Goal: Information Seeking & Learning: Learn about a topic

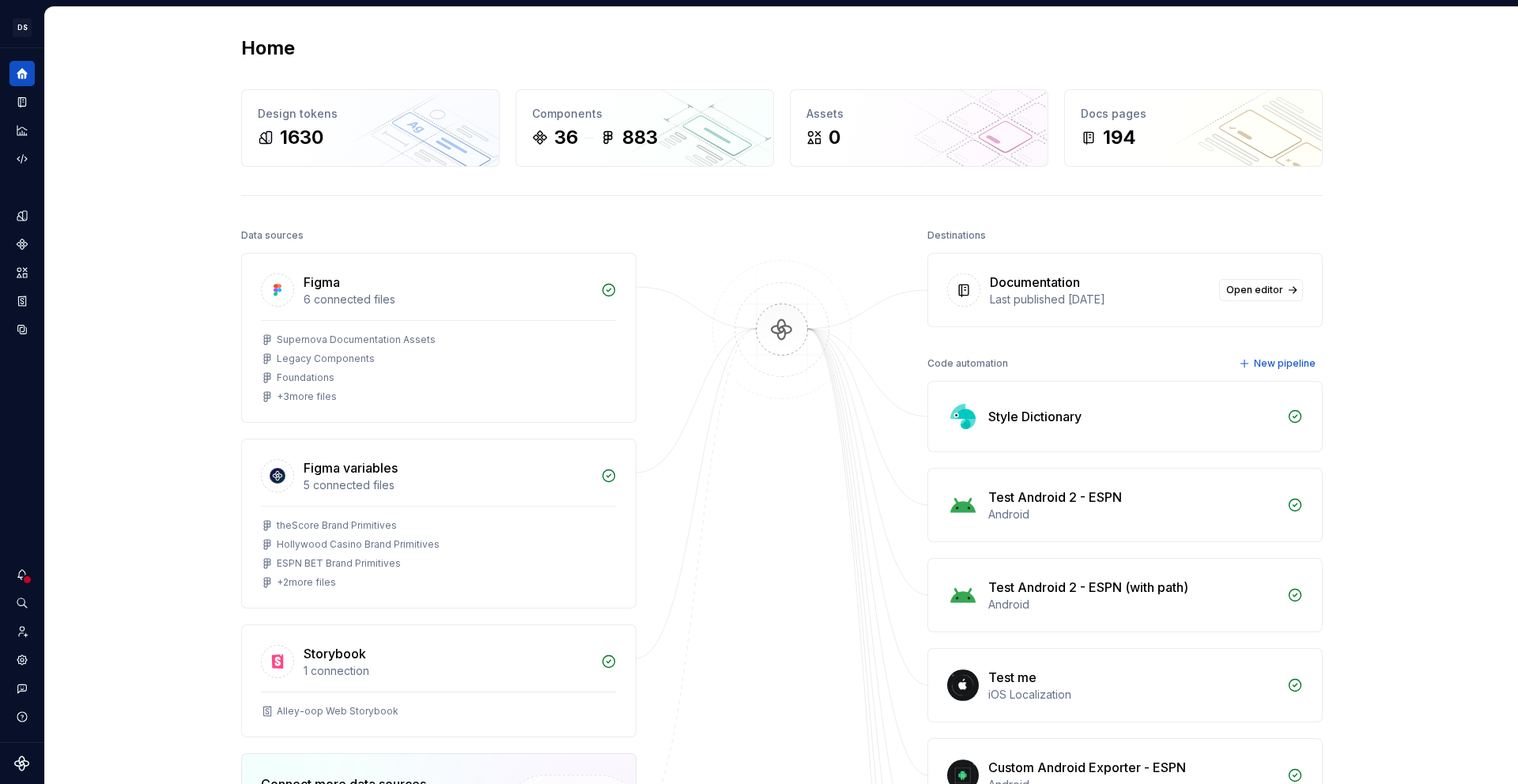
click at [165, 295] on div "Home Design tokens 1630 Components 36 883 Assets 0 Docs pages 194 Data sources …" at bounding box center [781, 634] width 1473 height 1255
click at [23, 218] on icon "Design tokens" at bounding box center [26, 215] width 5 height 10
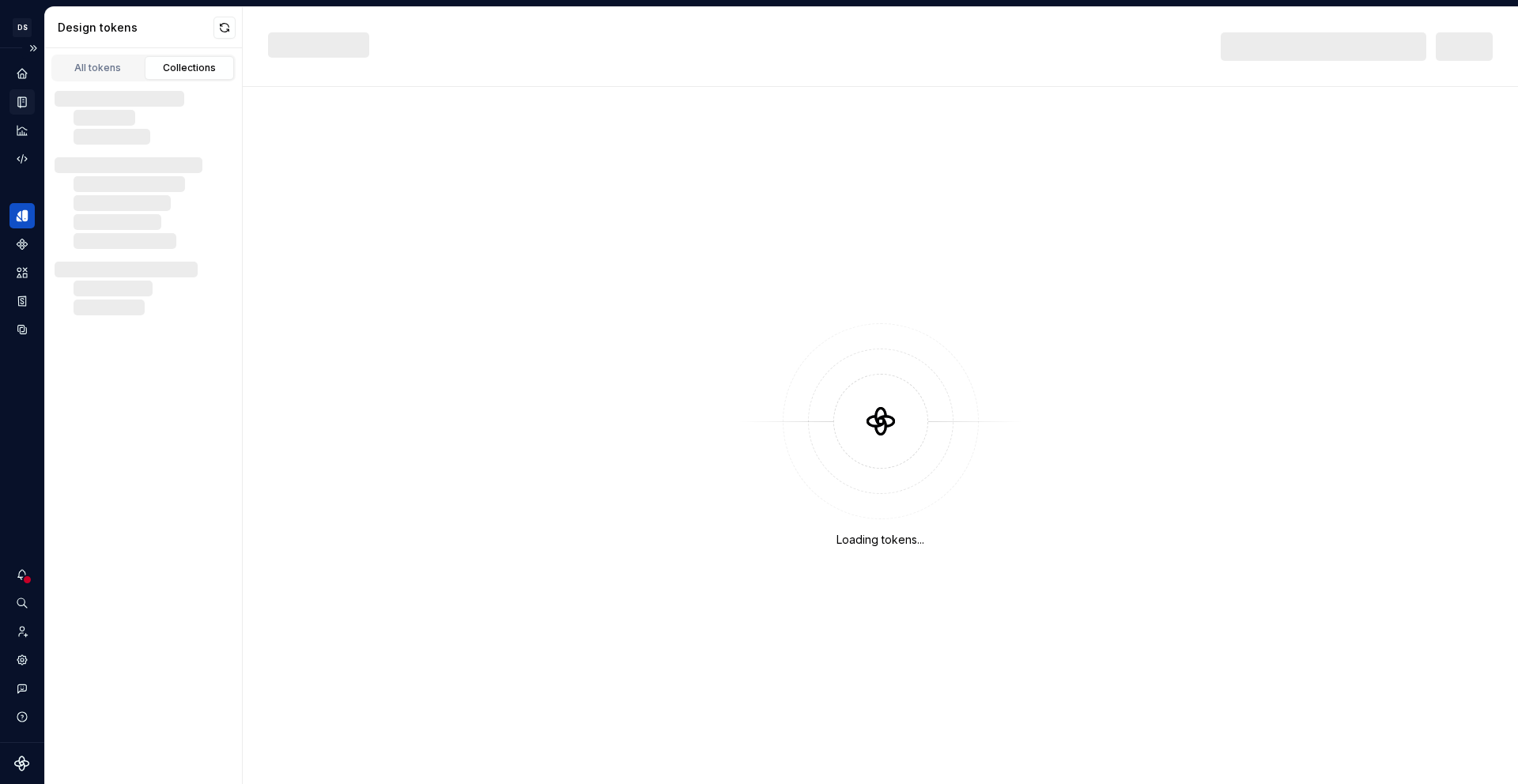
click at [20, 101] on icon "Documentation" at bounding box center [22, 102] width 8 height 10
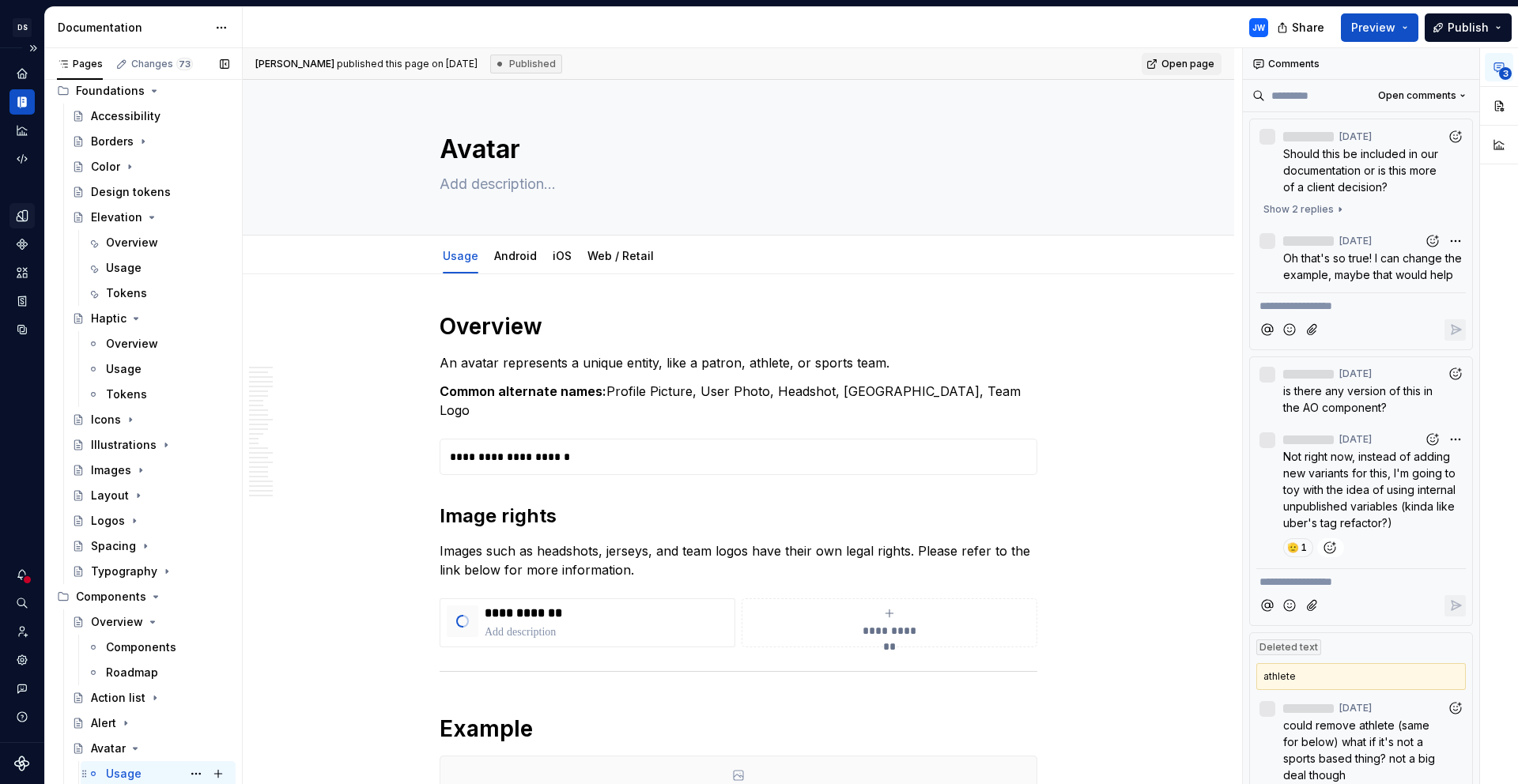
scroll to position [353, 0]
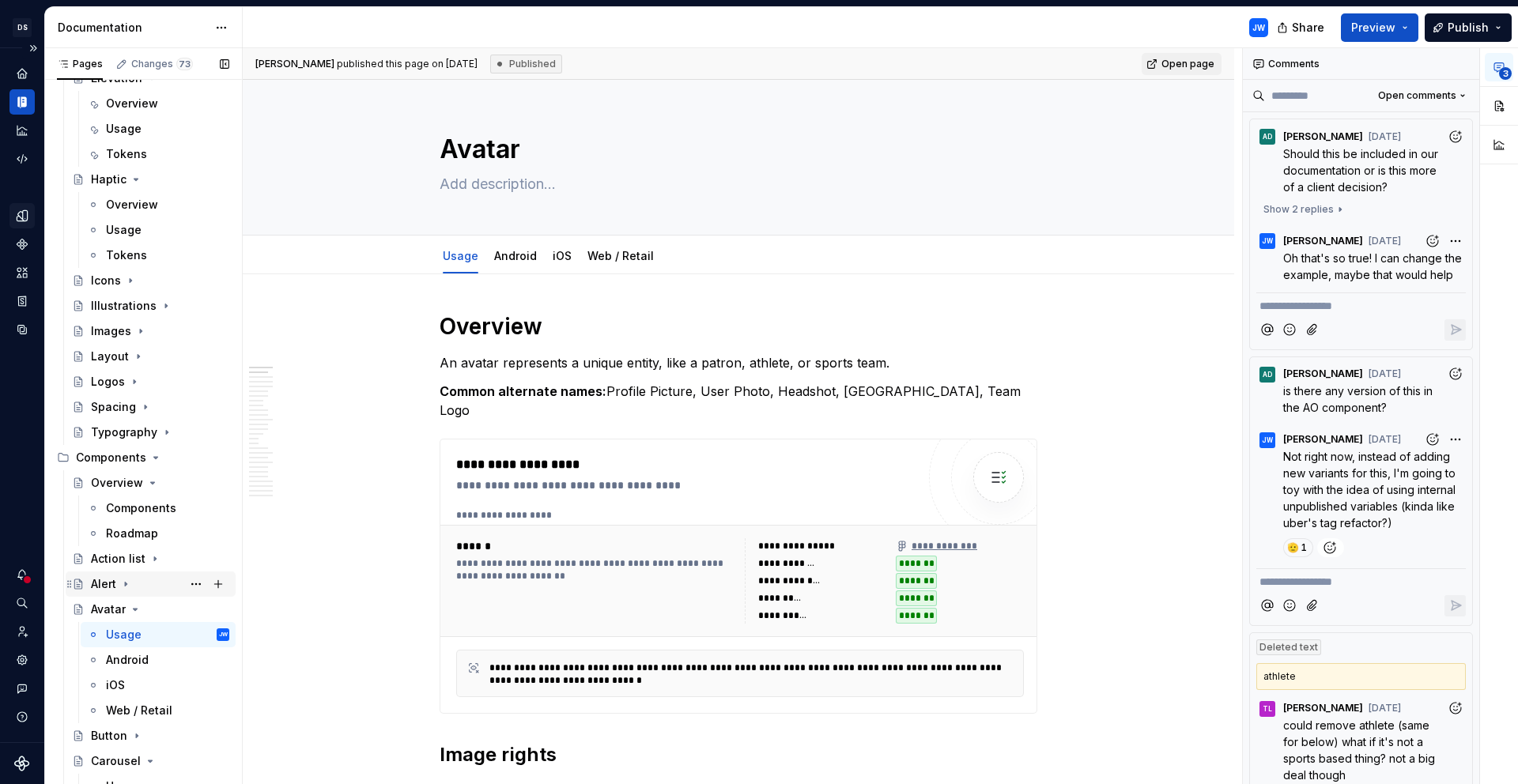
click at [102, 589] on div "Alert" at bounding box center [103, 583] width 25 height 15
click at [110, 608] on div "Usage" at bounding box center [123, 609] width 35 height 15
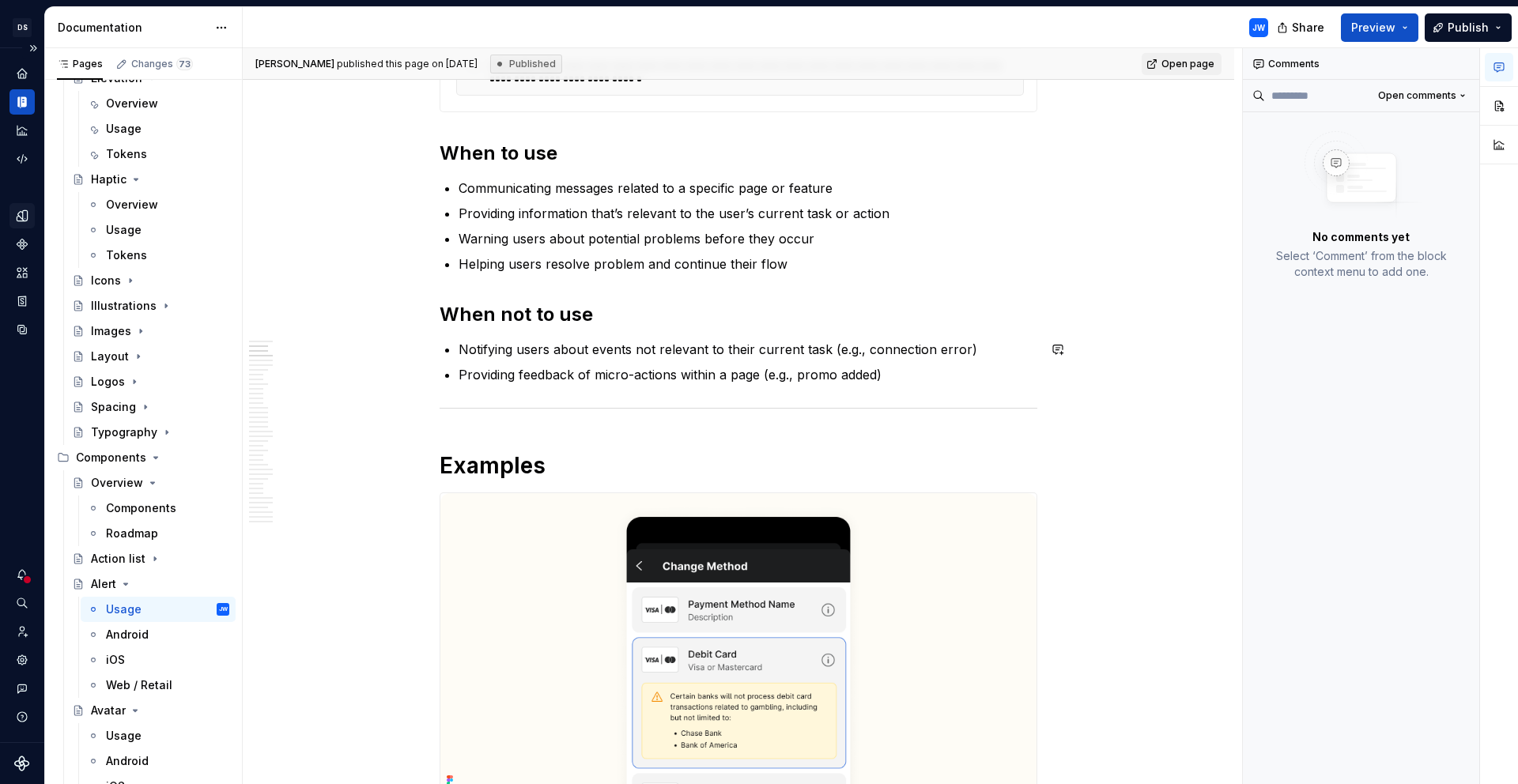
scroll to position [731, 0]
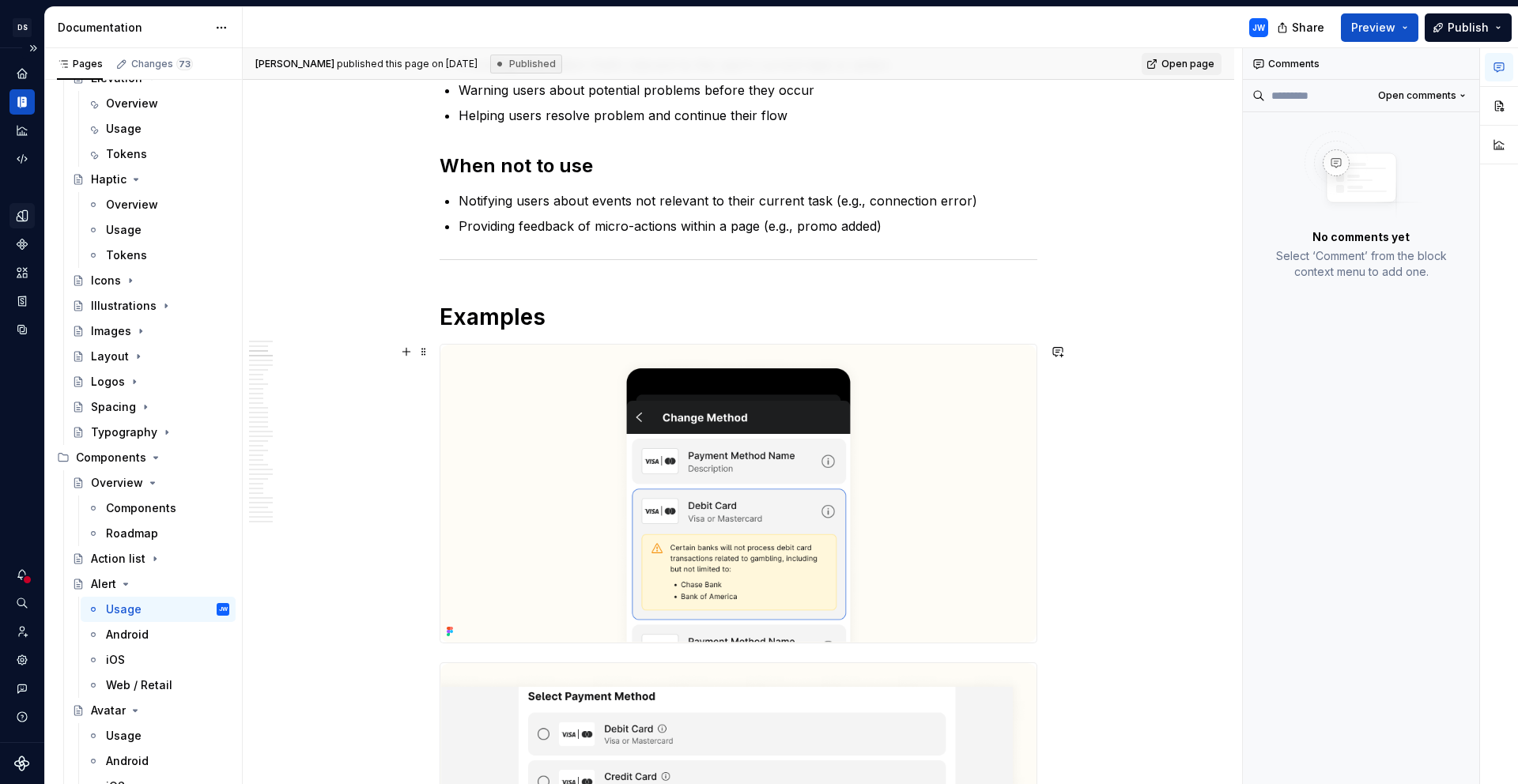
click at [929, 509] on img at bounding box center [738, 493] width 596 height 298
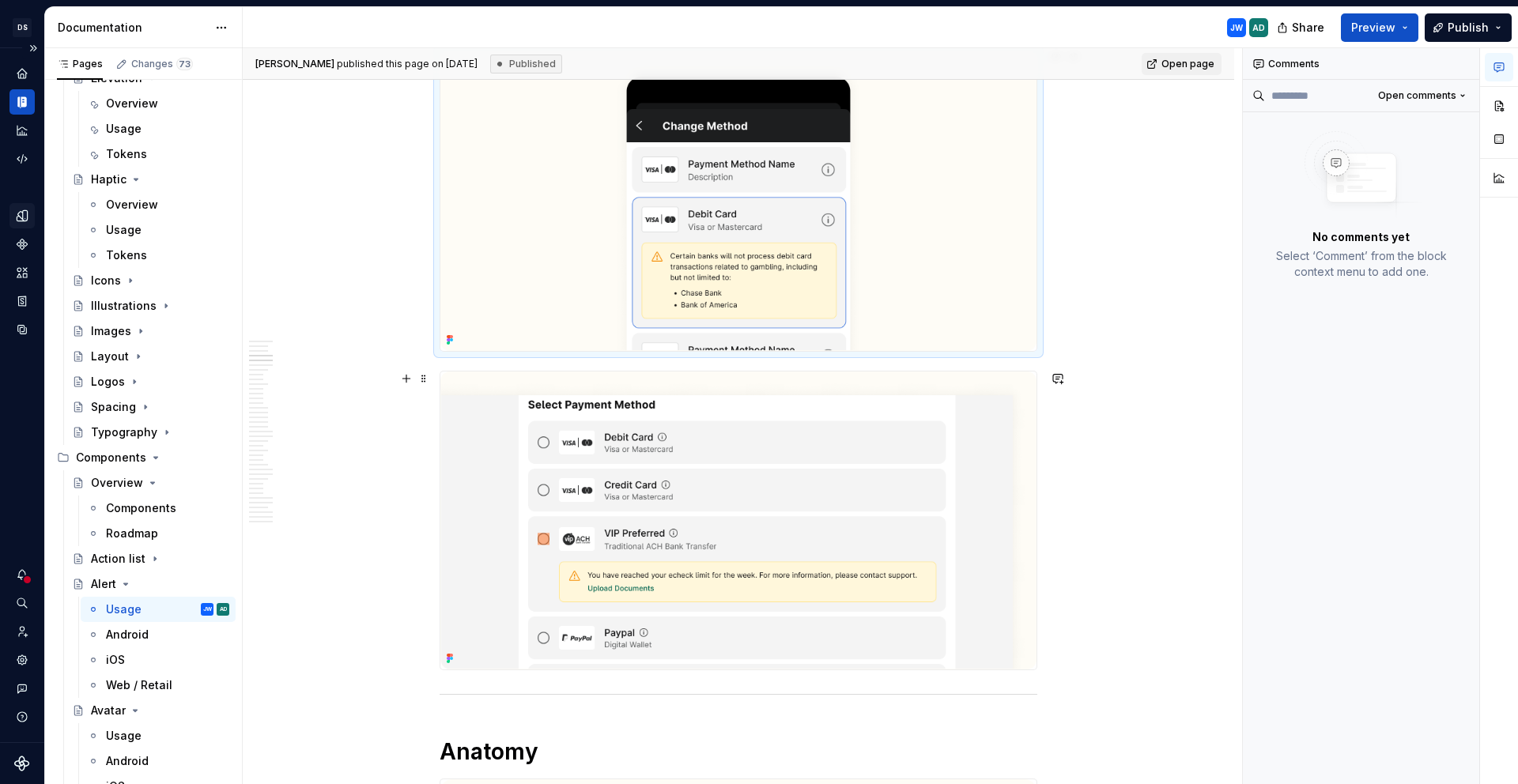
scroll to position [1038, 0]
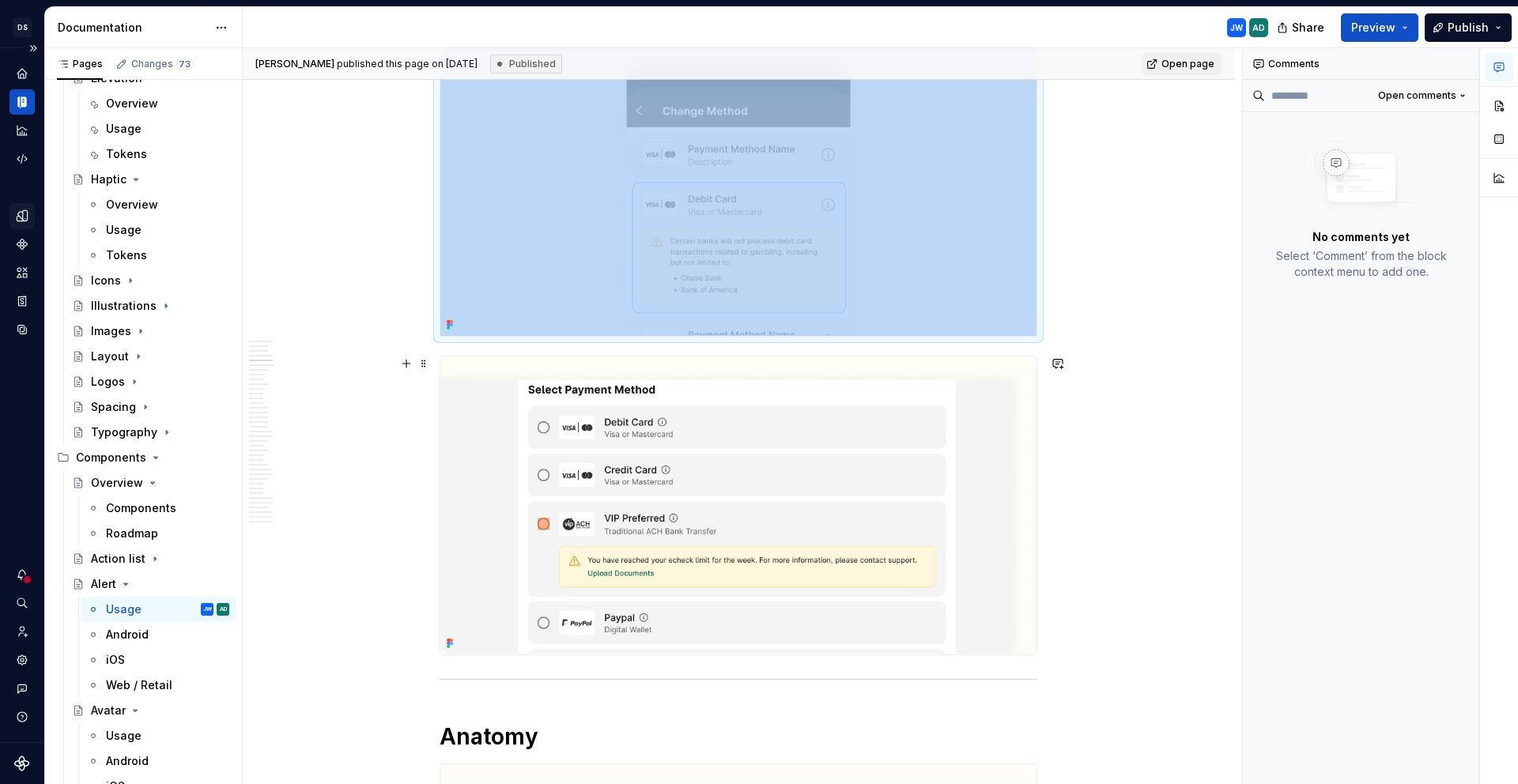
click at [847, 465] on img at bounding box center [738, 505] width 596 height 298
click at [1503, 108] on button "button" at bounding box center [1498, 106] width 28 height 28
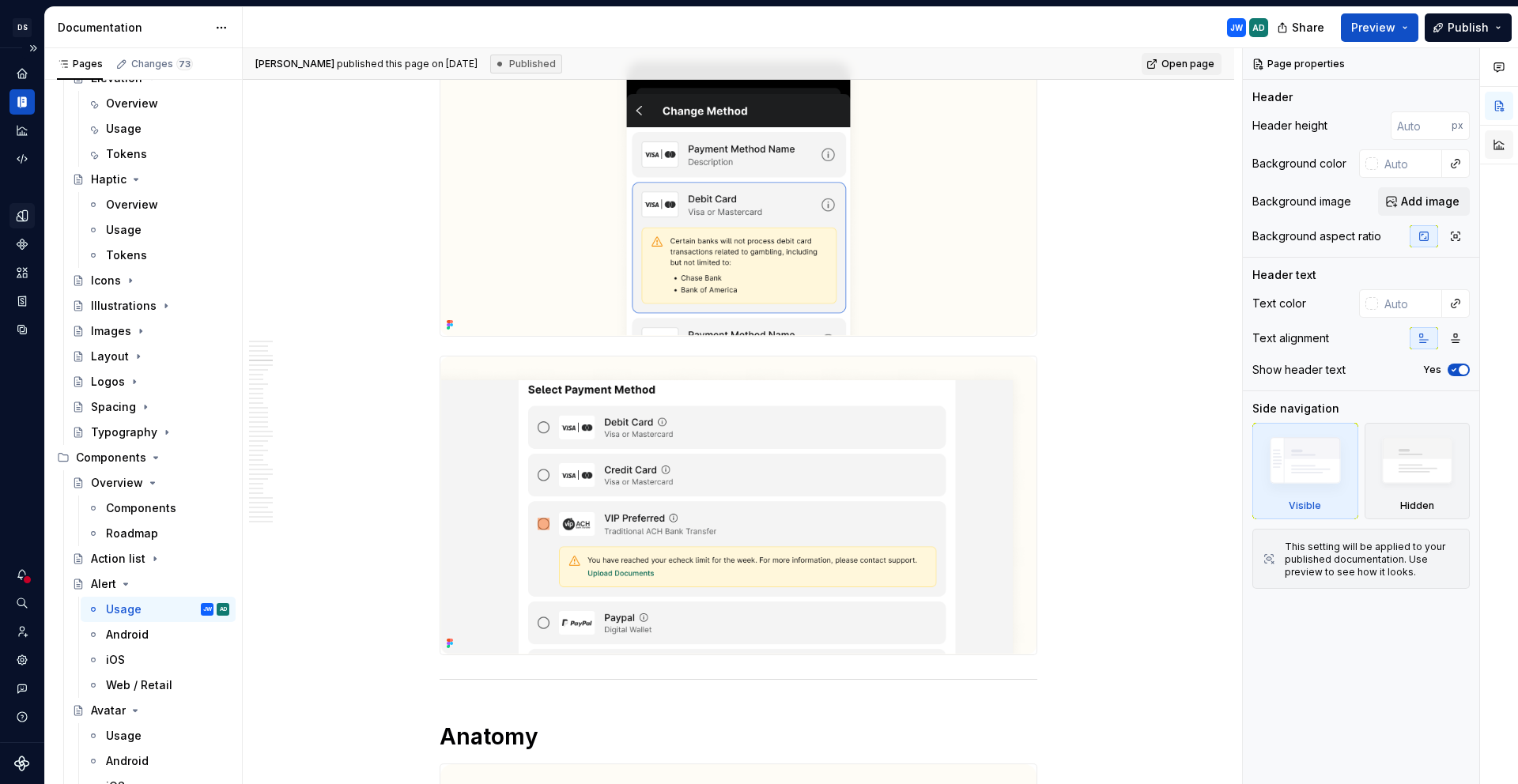
click at [1491, 141] on button "button" at bounding box center [1498, 145] width 28 height 28
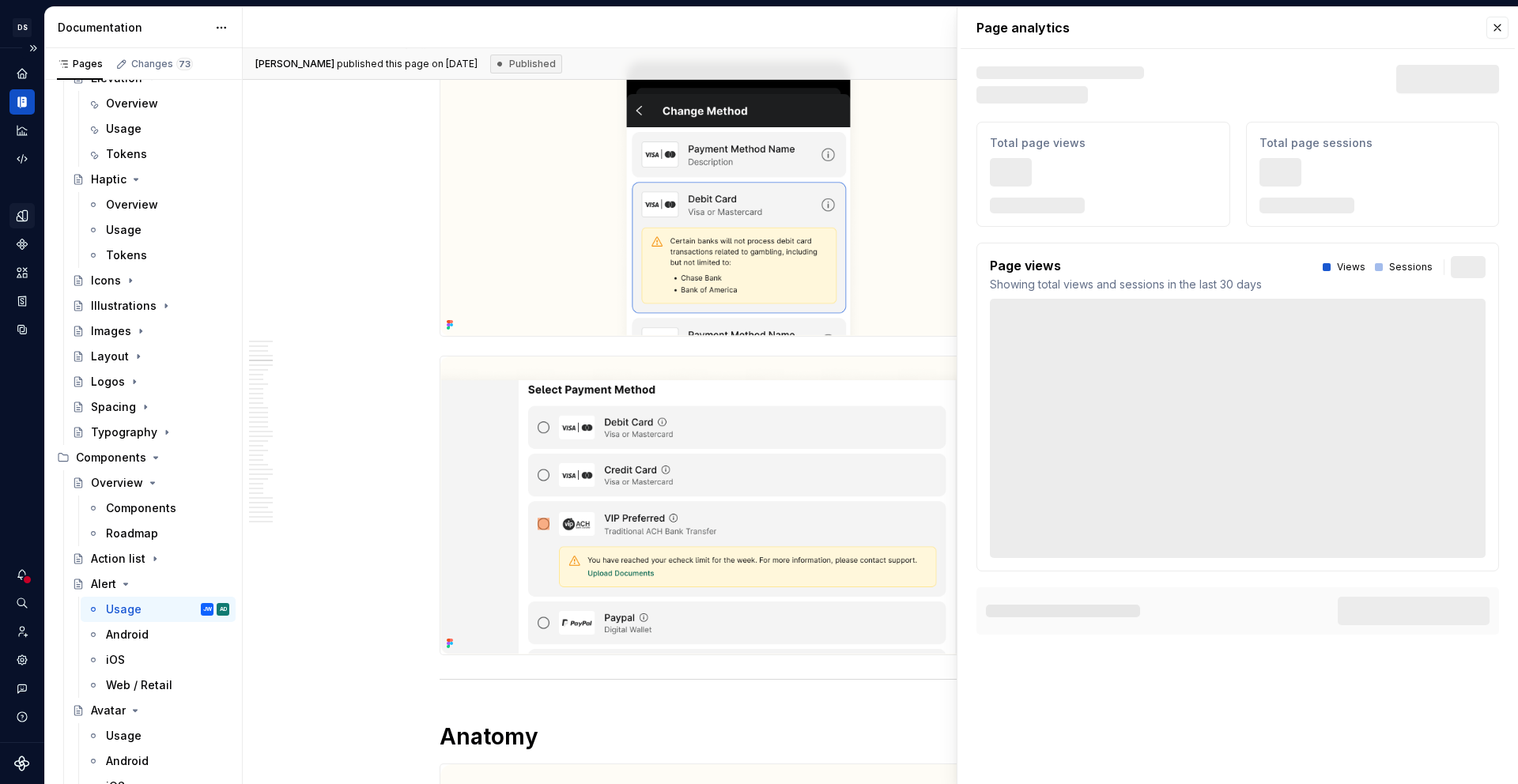
click at [835, 448] on img at bounding box center [738, 505] width 596 height 298
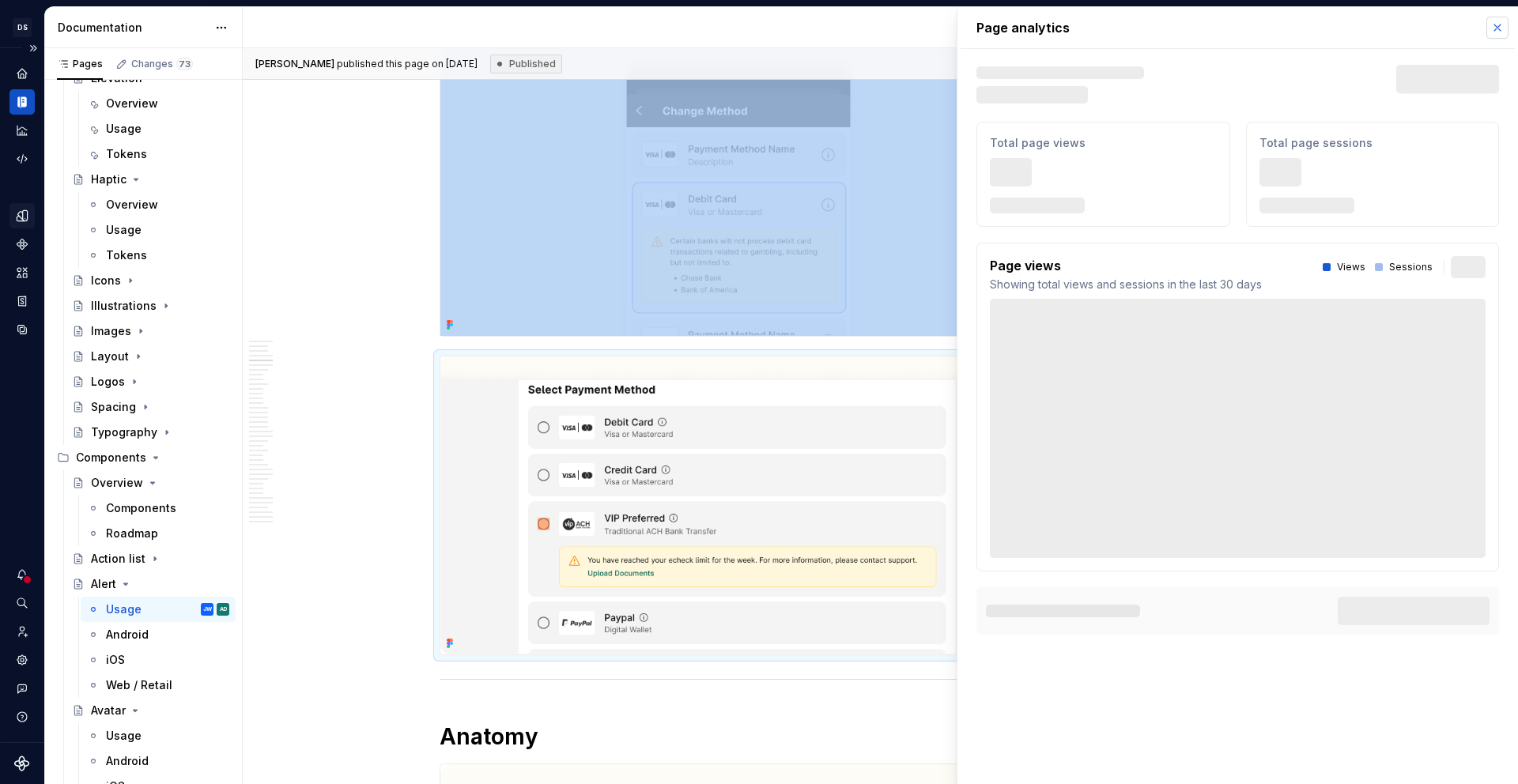
click at [1490, 34] on button "button" at bounding box center [1497, 28] width 22 height 22
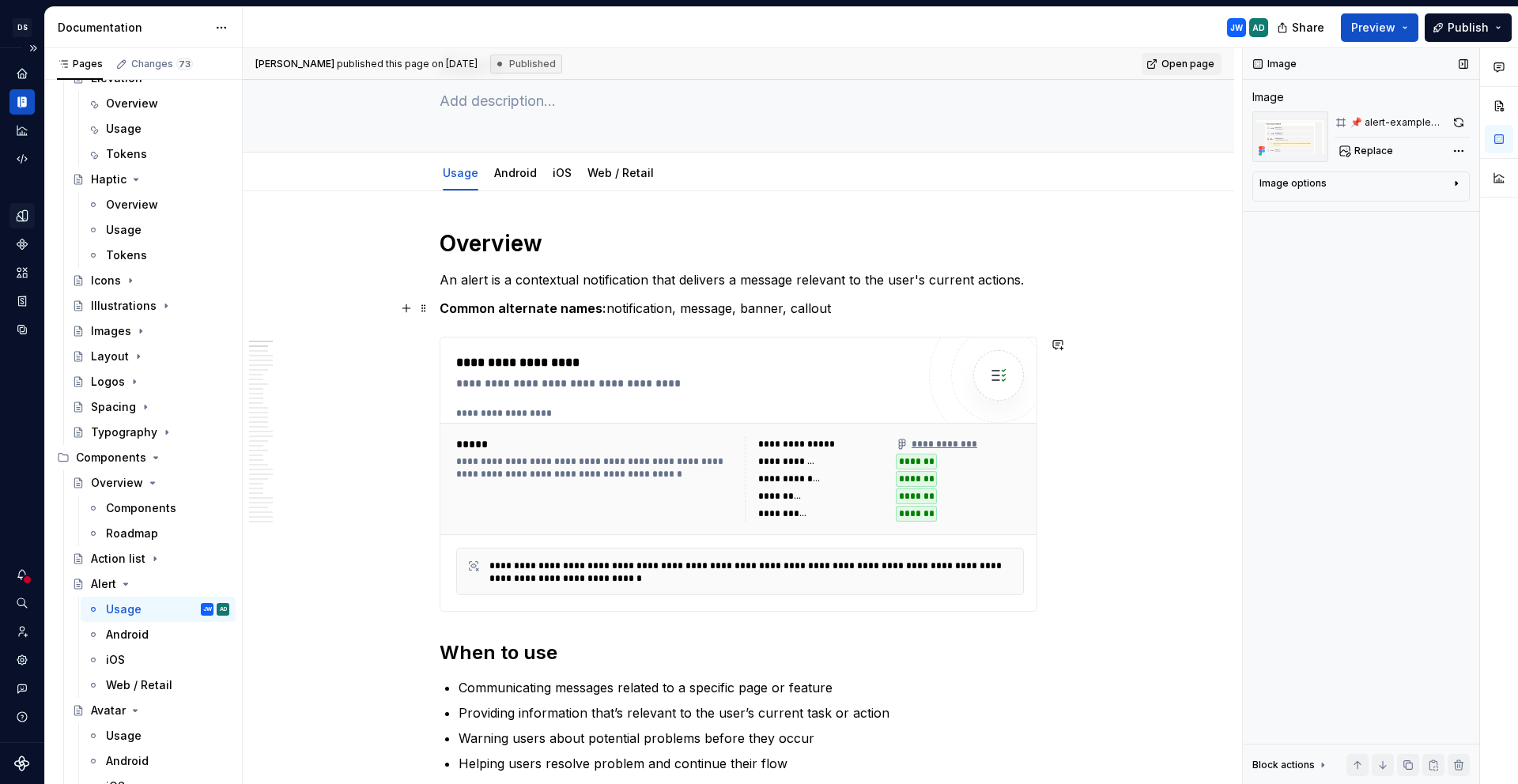
scroll to position [82, 0]
click at [1462, 153] on div "Comments Open comments No comments yet Select ‘Comment’ from the block context …" at bounding box center [1381, 417] width 276 height 737
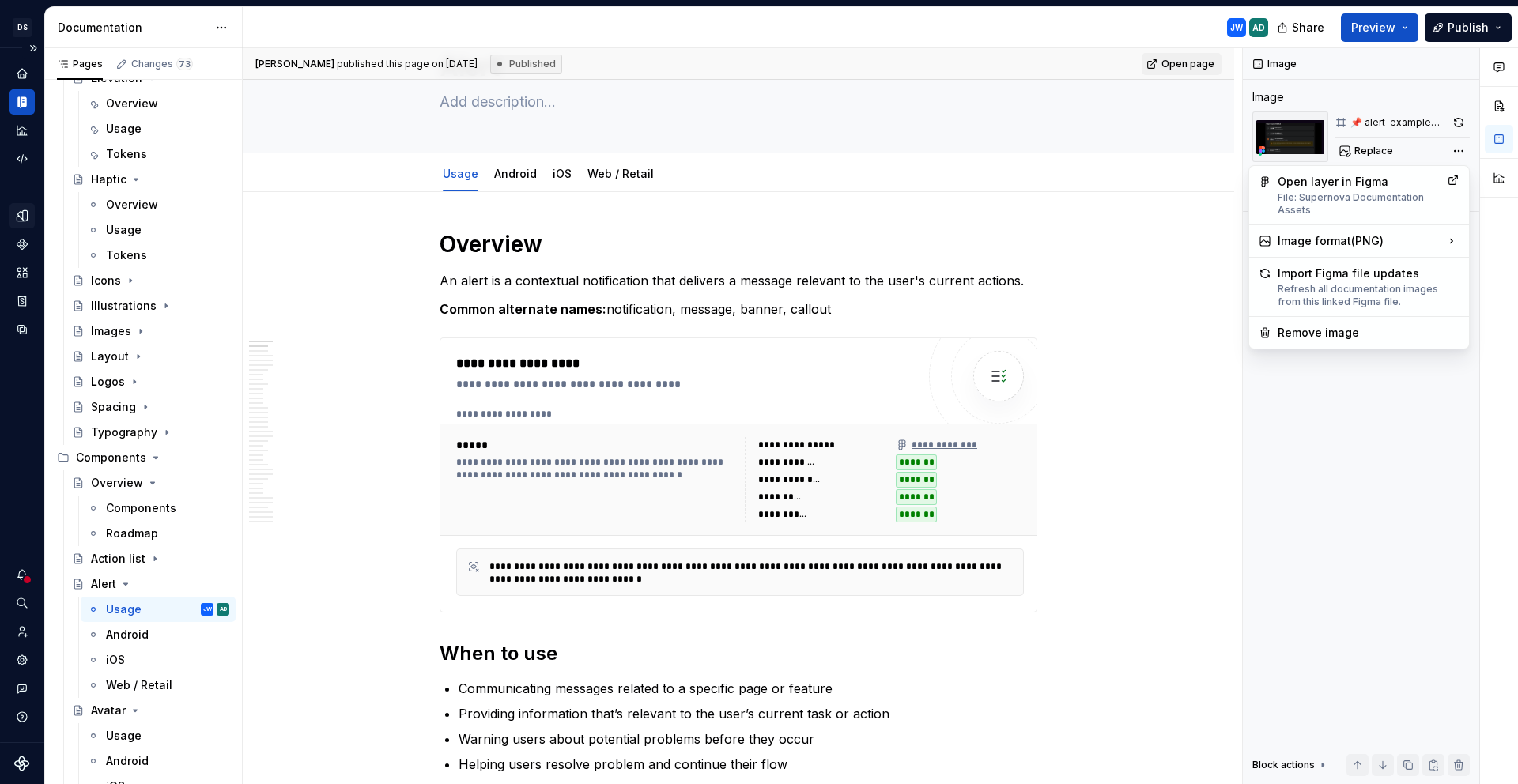
type textarea "*"
